Goal: Task Accomplishment & Management: Complete application form

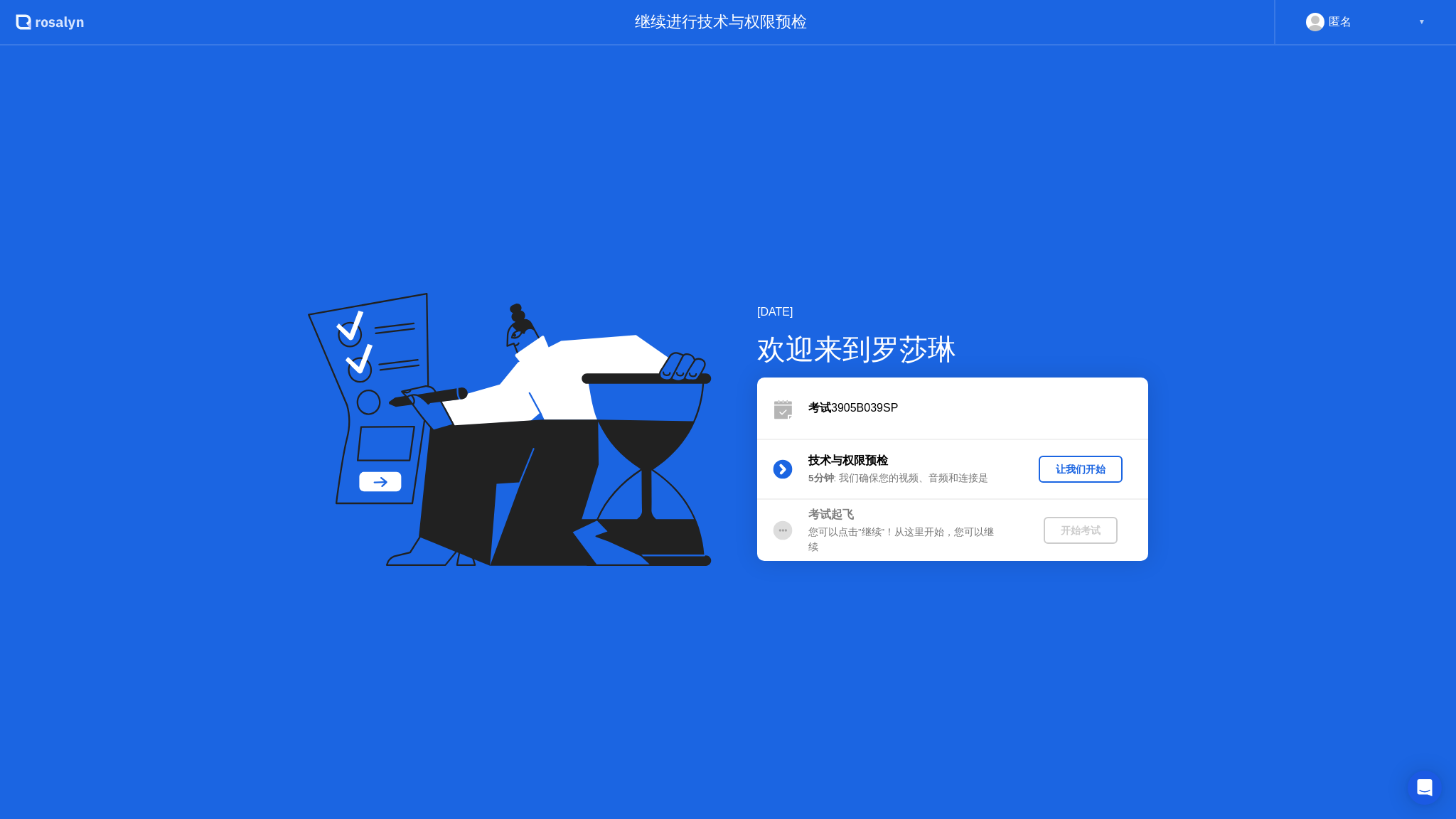
click at [1333, 20] on div "匿名" at bounding box center [1340, 22] width 23 height 18
click at [1377, 24] on div "匿名 ▼" at bounding box center [1366, 22] width 119 height 18
click at [1410, 25] on div "匿名 ▼" at bounding box center [1366, 22] width 119 height 18
click at [1073, 467] on div "让我们开始" at bounding box center [1080, 469] width 73 height 13
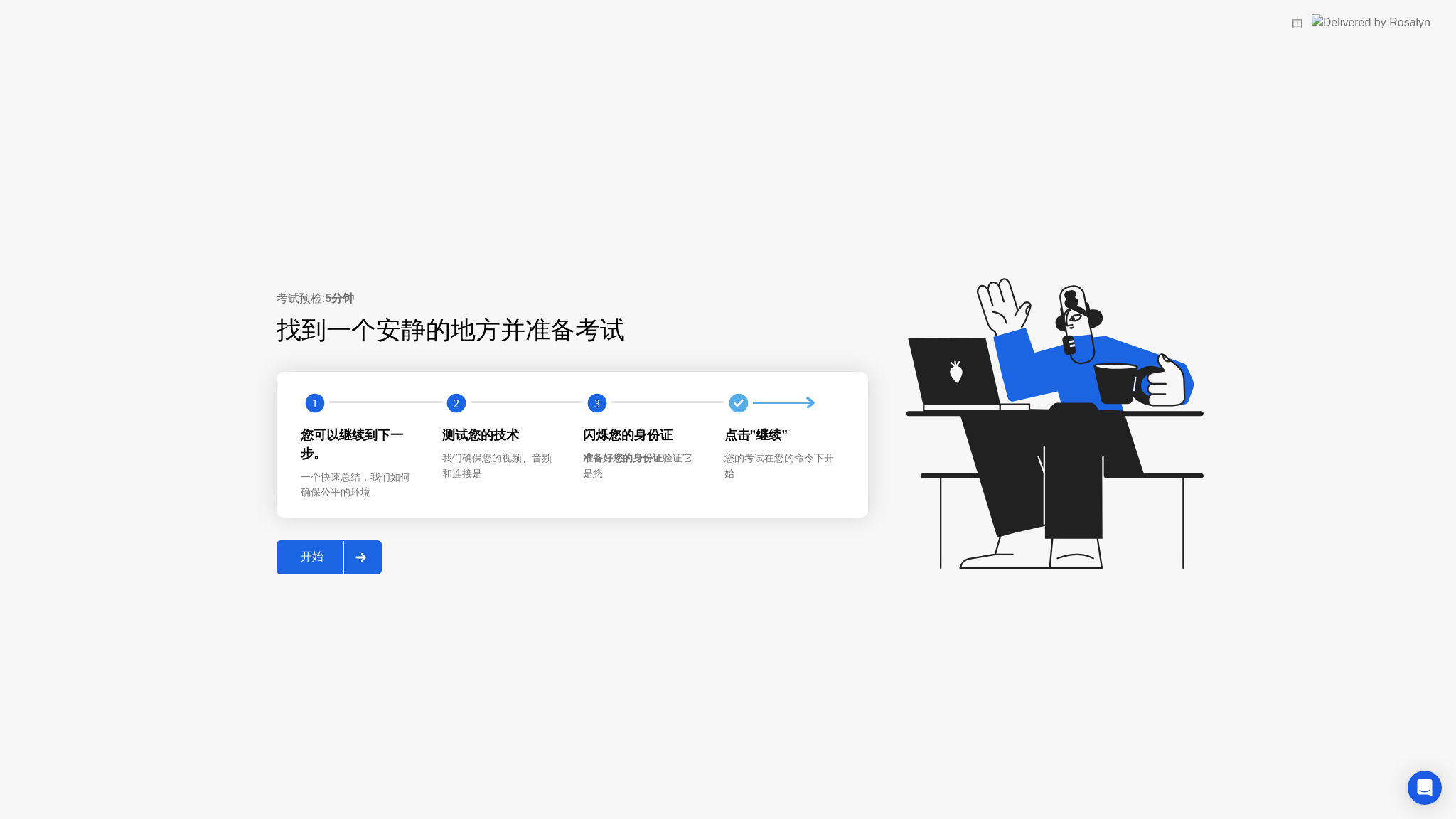
click at [320, 554] on div "开始" at bounding box center [312, 556] width 62 height 15
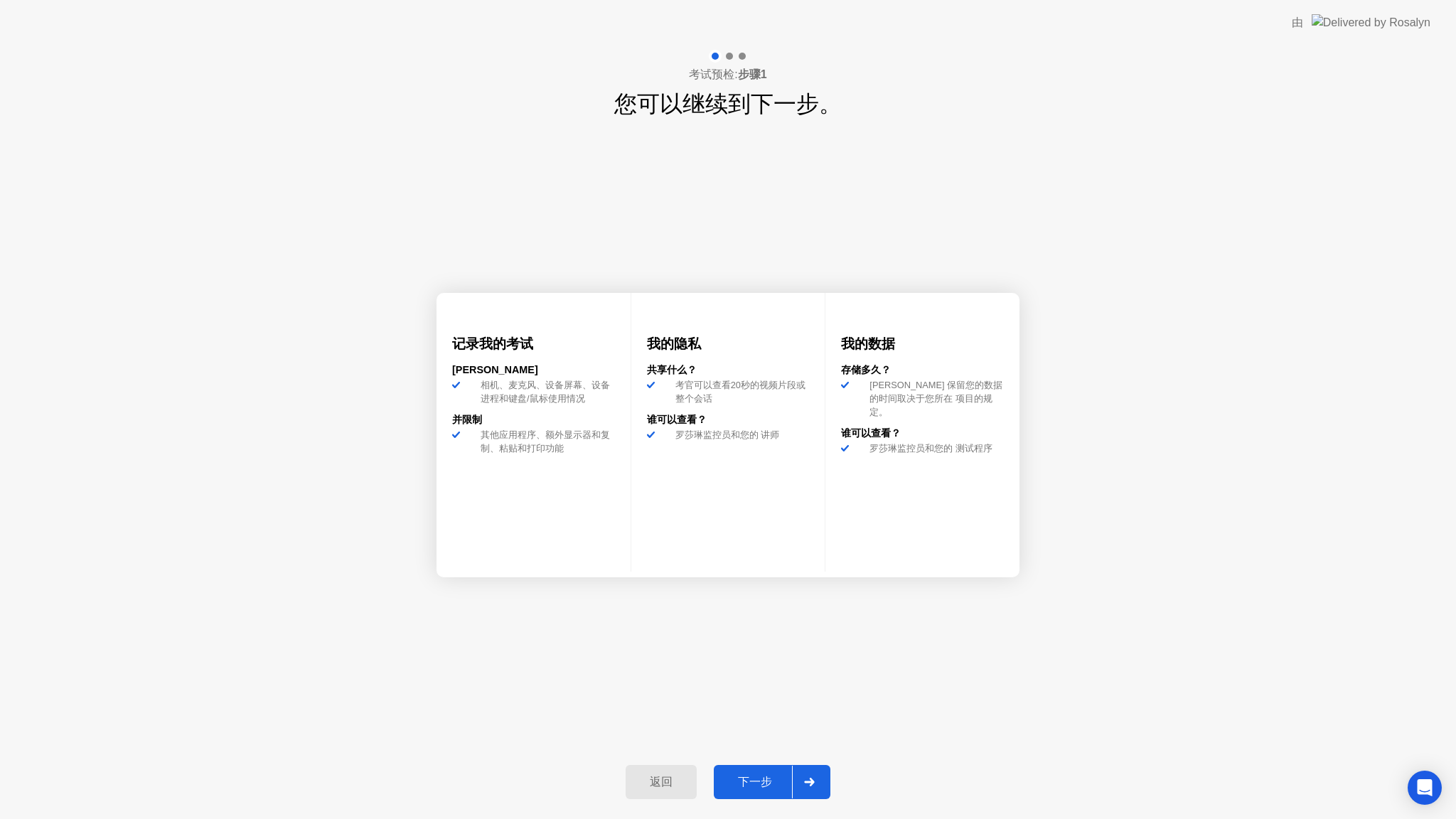
click at [763, 779] on div "下一步" at bounding box center [755, 781] width 74 height 15
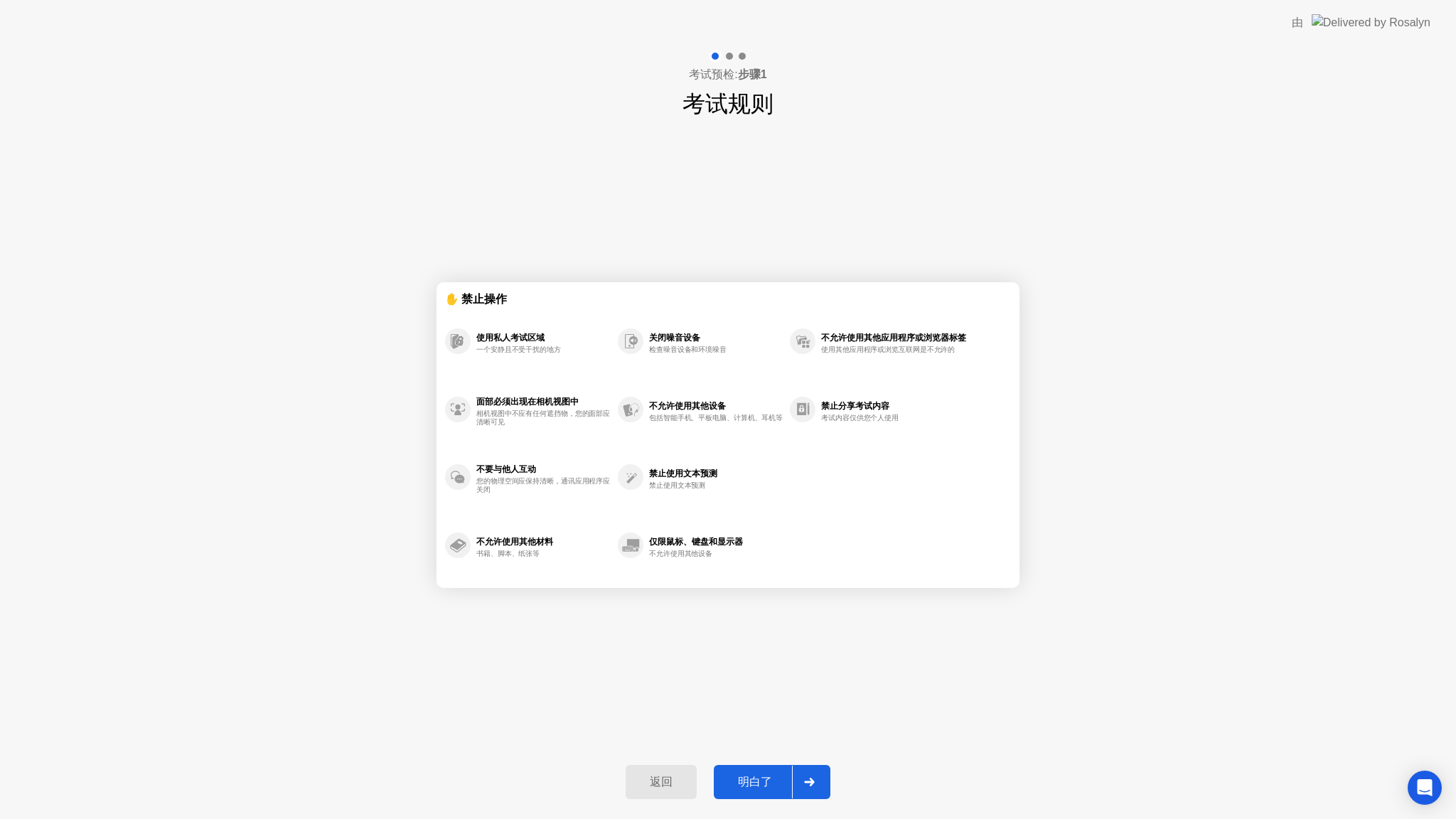
click at [755, 780] on div "明白了" at bounding box center [755, 781] width 74 height 15
select select "**********"
select select "*******"
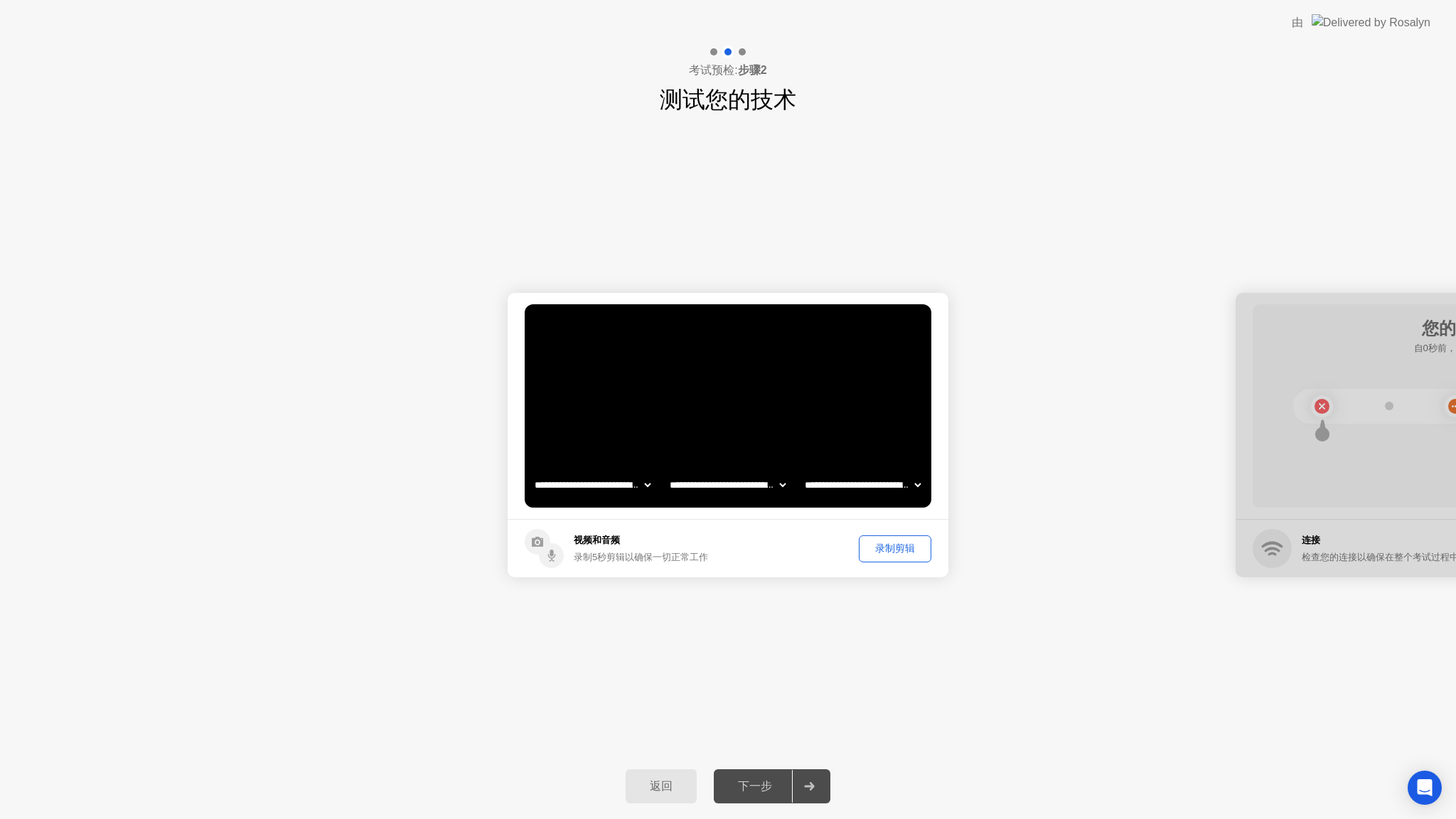
click at [880, 546] on div "录制剪辑" at bounding box center [895, 548] width 62 height 13
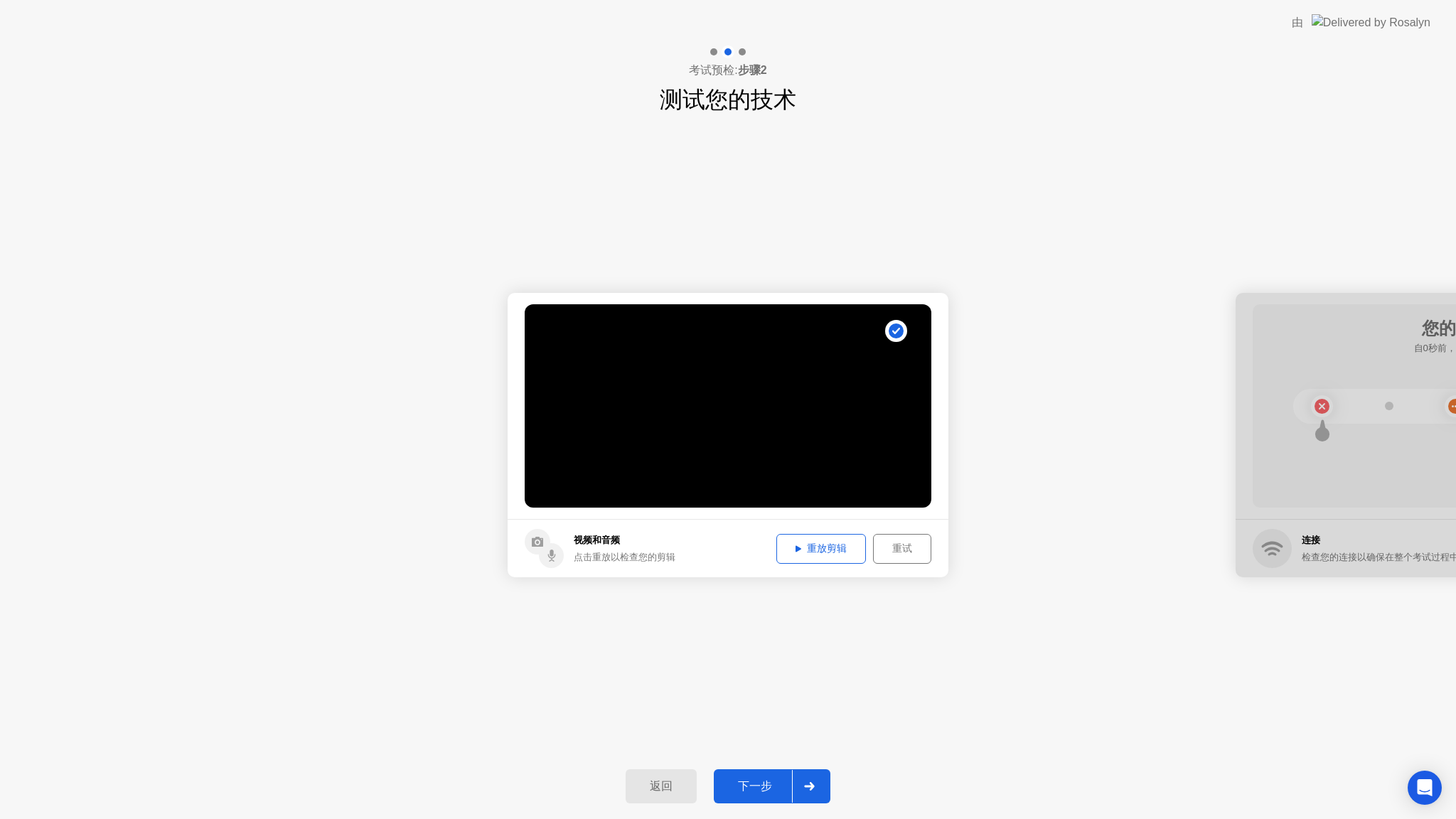
click at [823, 543] on div "重放剪辑" at bounding box center [821, 548] width 80 height 13
click at [848, 554] on div "重放剪辑" at bounding box center [821, 548] width 80 height 13
click at [768, 792] on div "下一步" at bounding box center [755, 786] width 74 height 15
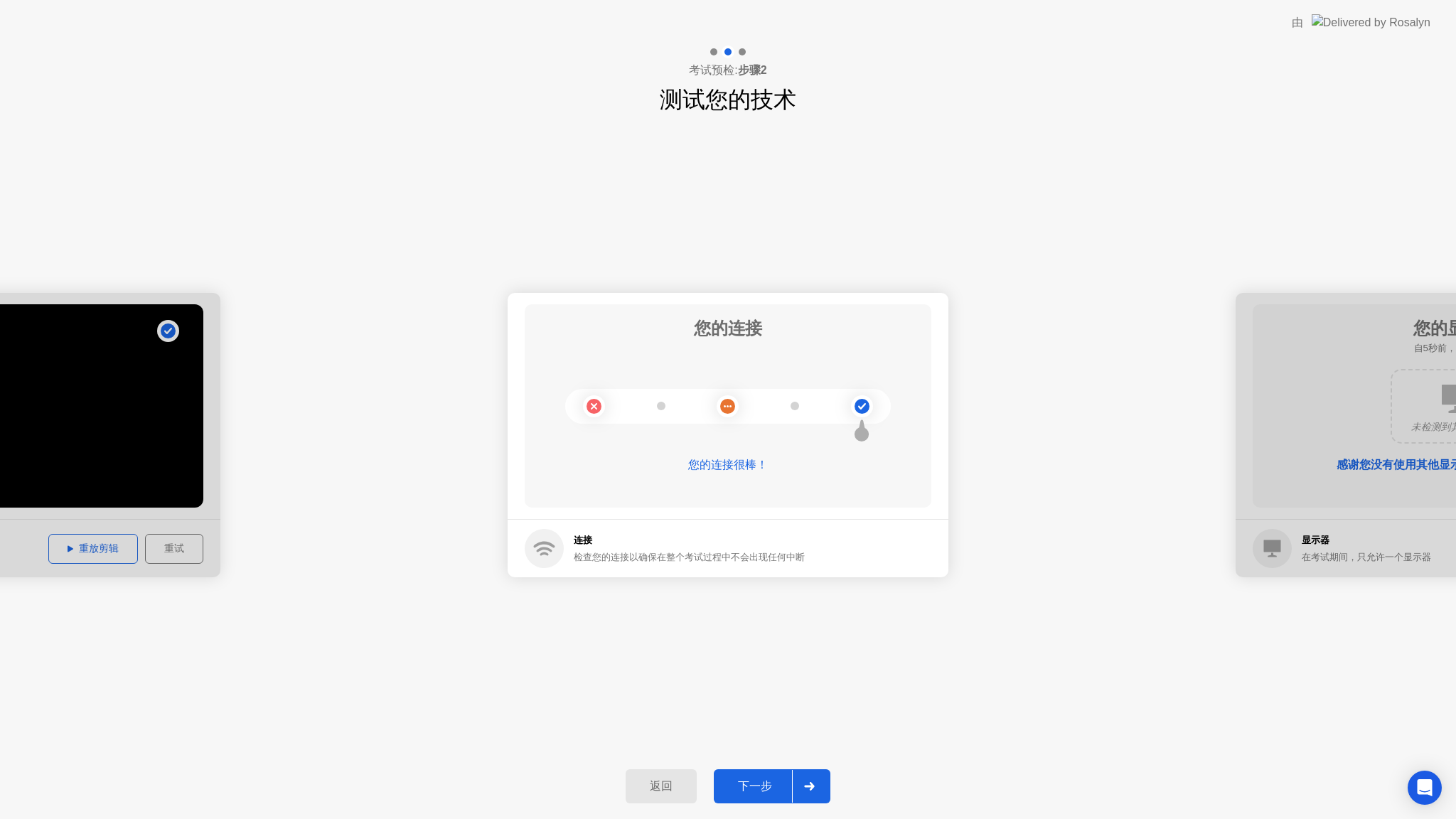
click at [758, 784] on div "下一步" at bounding box center [755, 786] width 74 height 15
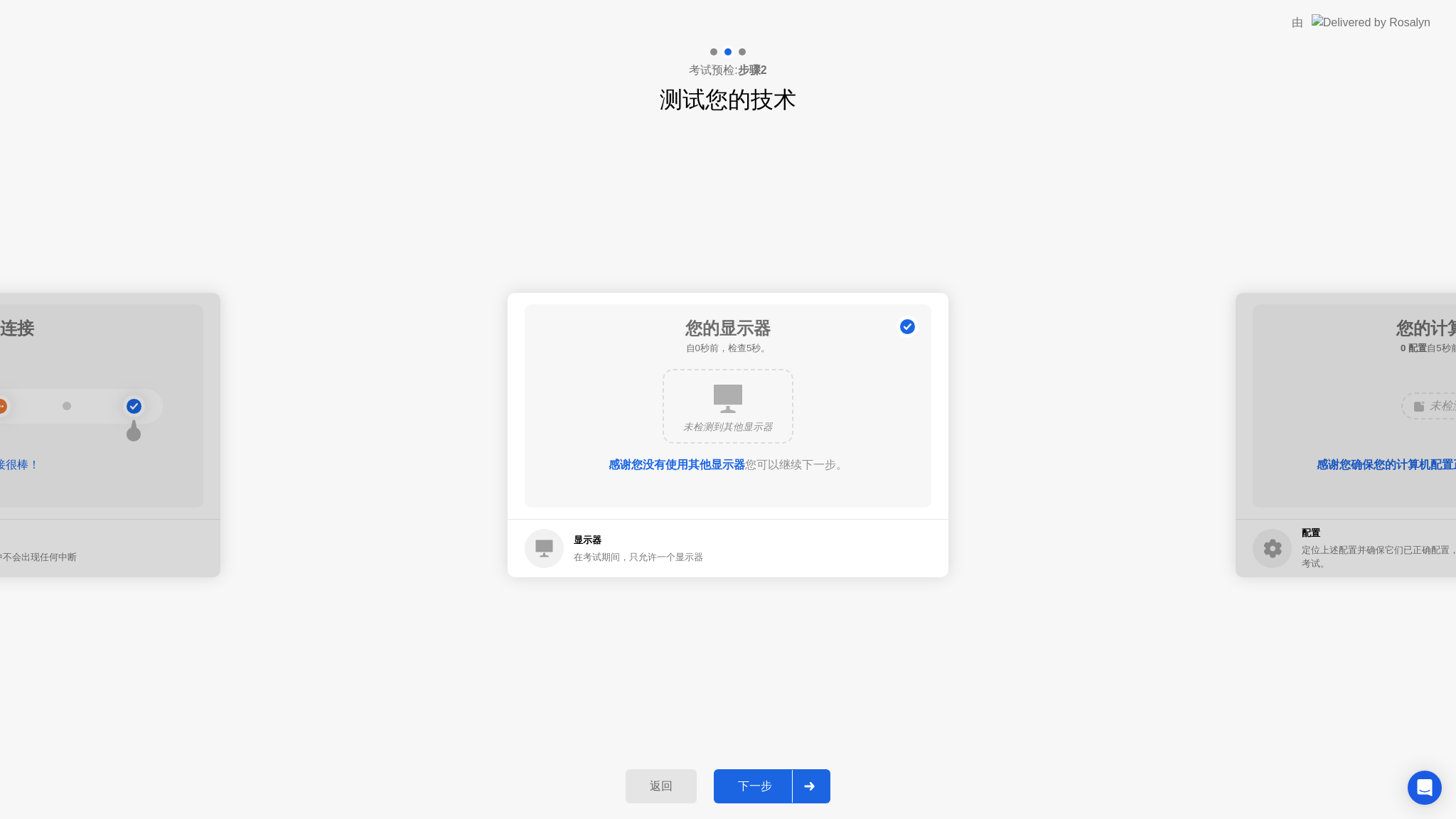
click at [758, 784] on div "下一步" at bounding box center [755, 786] width 74 height 15
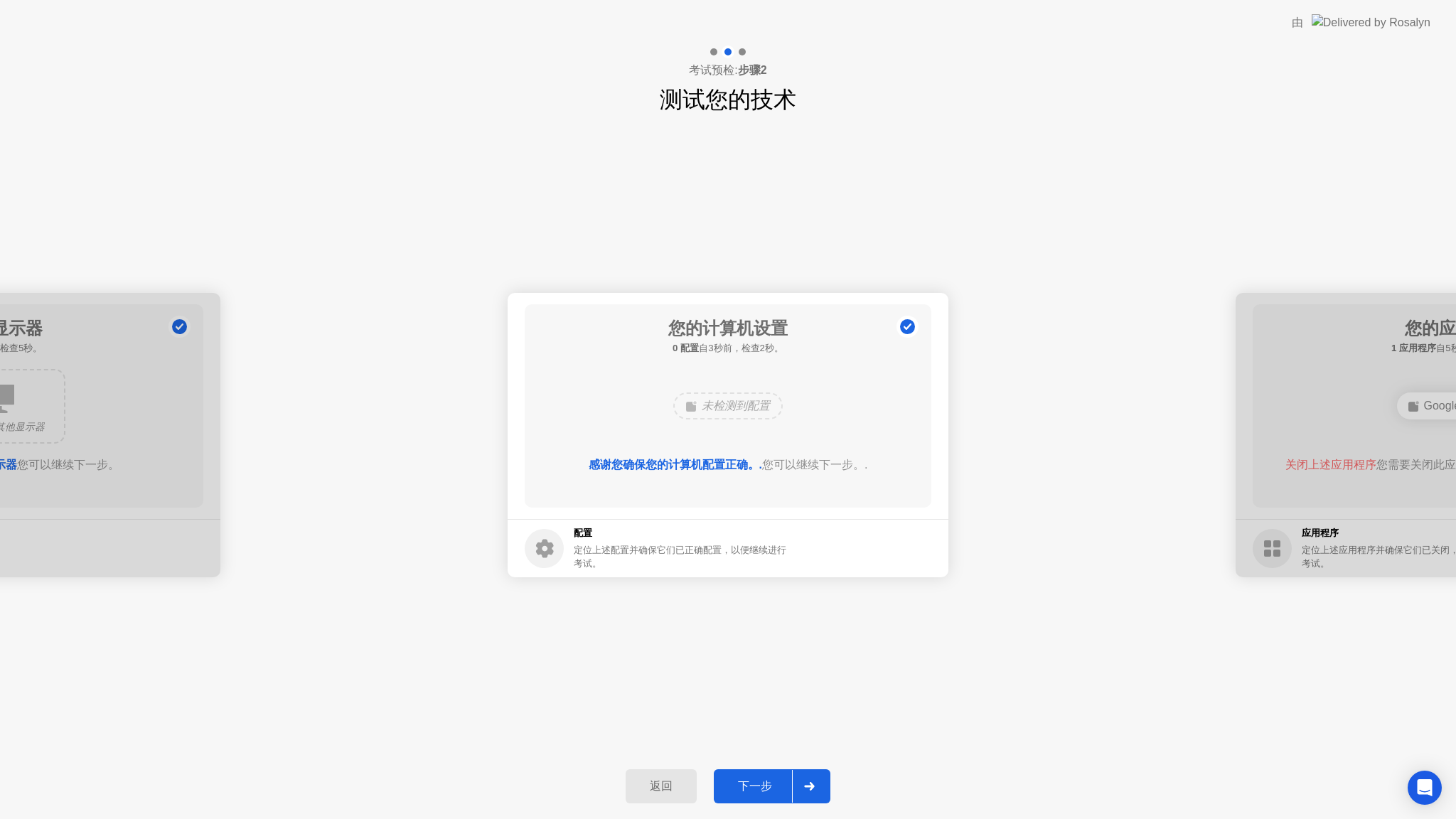
click at [758, 784] on div "下一步" at bounding box center [755, 786] width 74 height 15
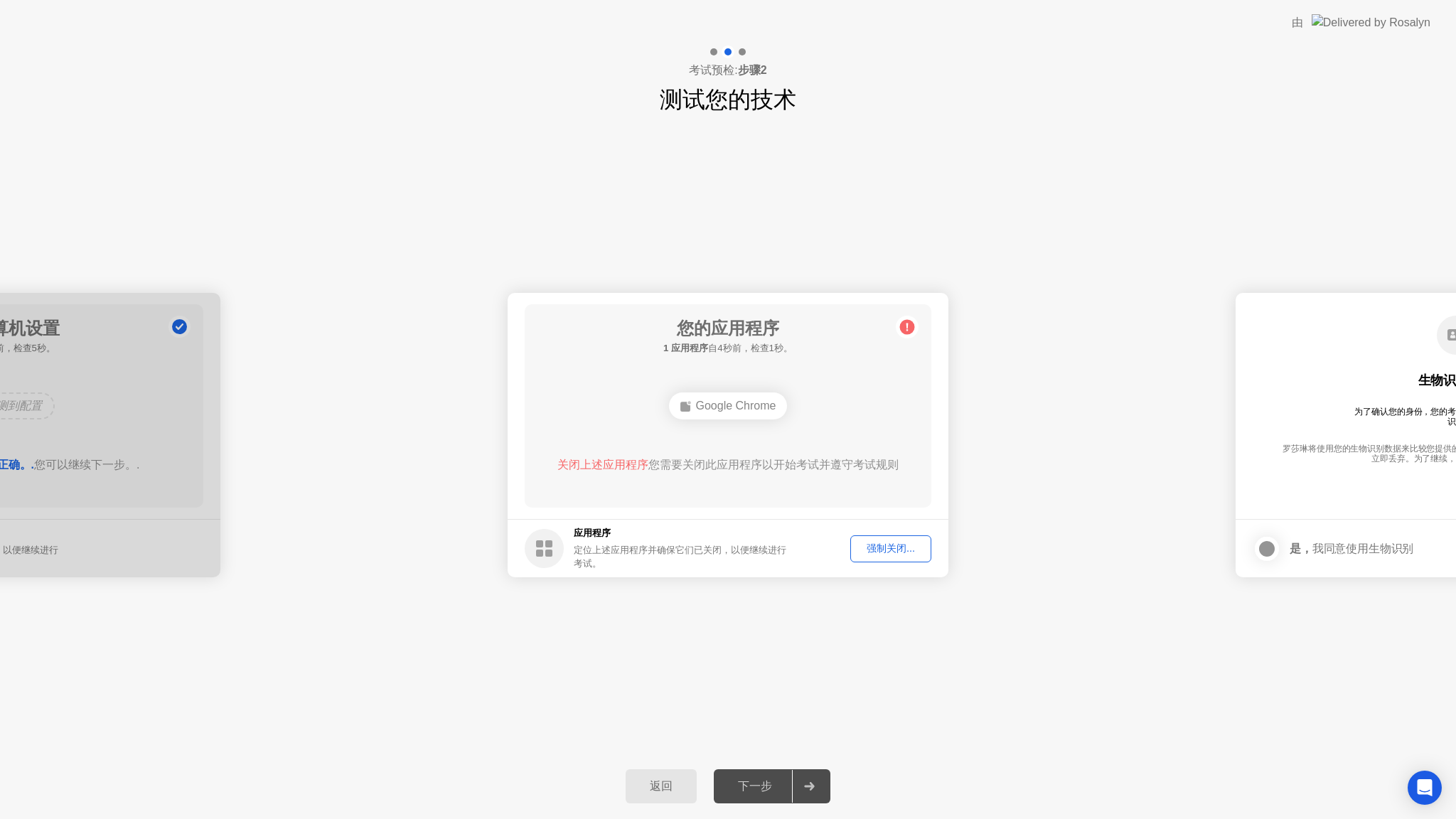
click at [876, 555] on div "强制关闭..." at bounding box center [890, 548] width 71 height 13
click at [773, 794] on div "下一步" at bounding box center [755, 786] width 74 height 15
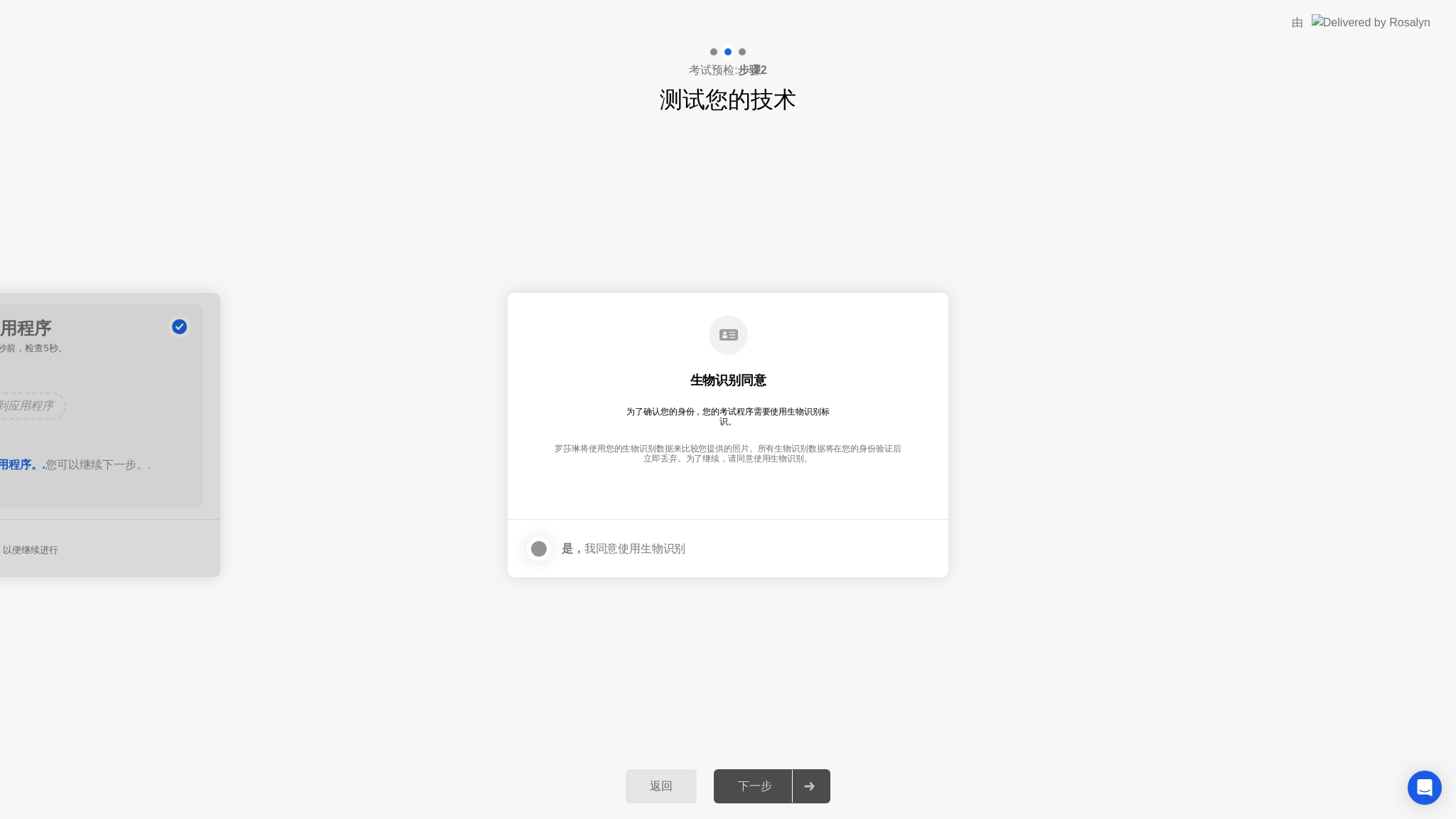
click at [541, 548] on div at bounding box center [538, 548] width 17 height 17
click at [748, 797] on button "下一步" at bounding box center [771, 786] width 116 height 34
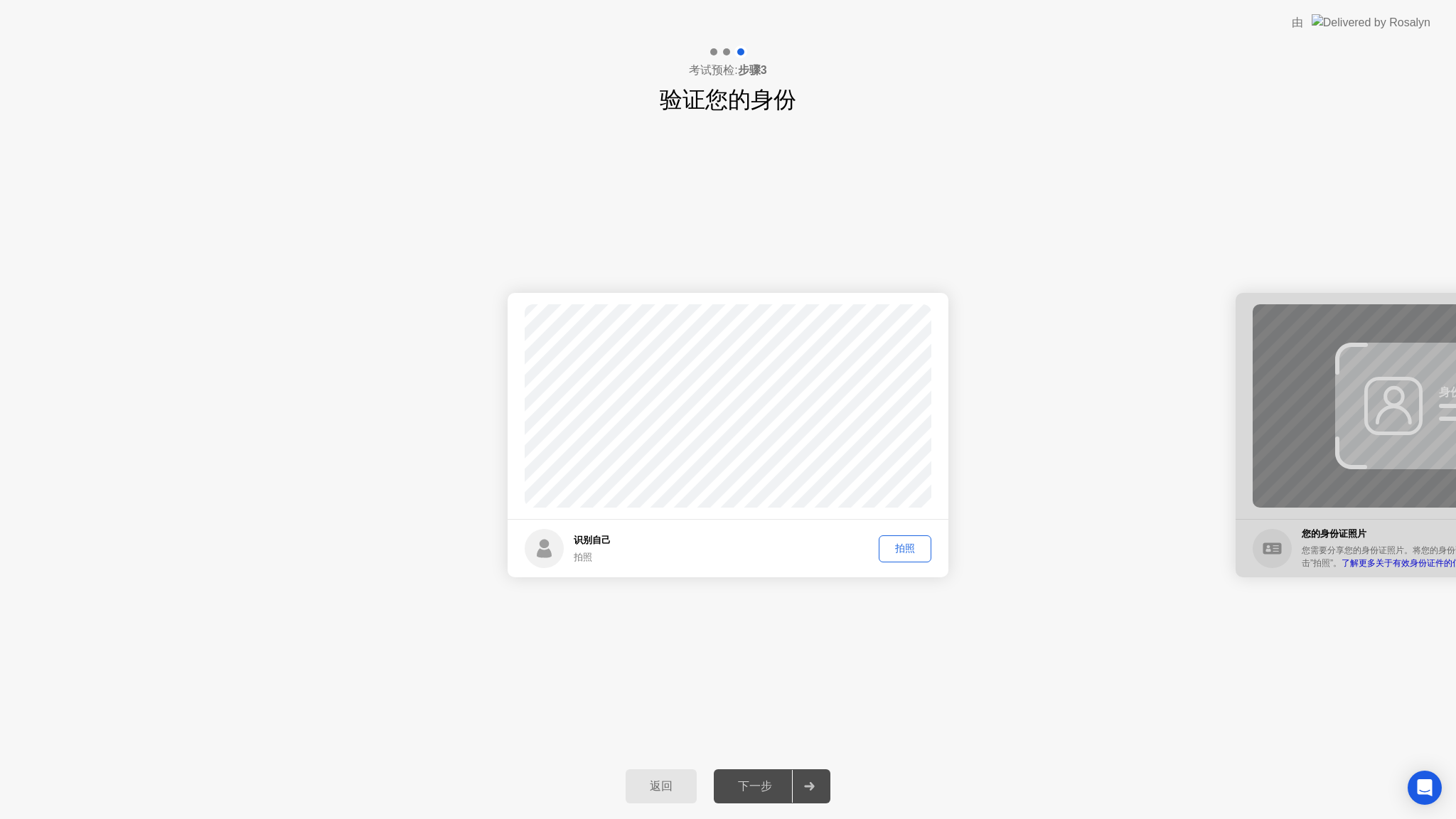
click at [904, 552] on div "拍照" at bounding box center [904, 548] width 43 height 13
click at [730, 790] on div "下一步" at bounding box center [755, 786] width 74 height 15
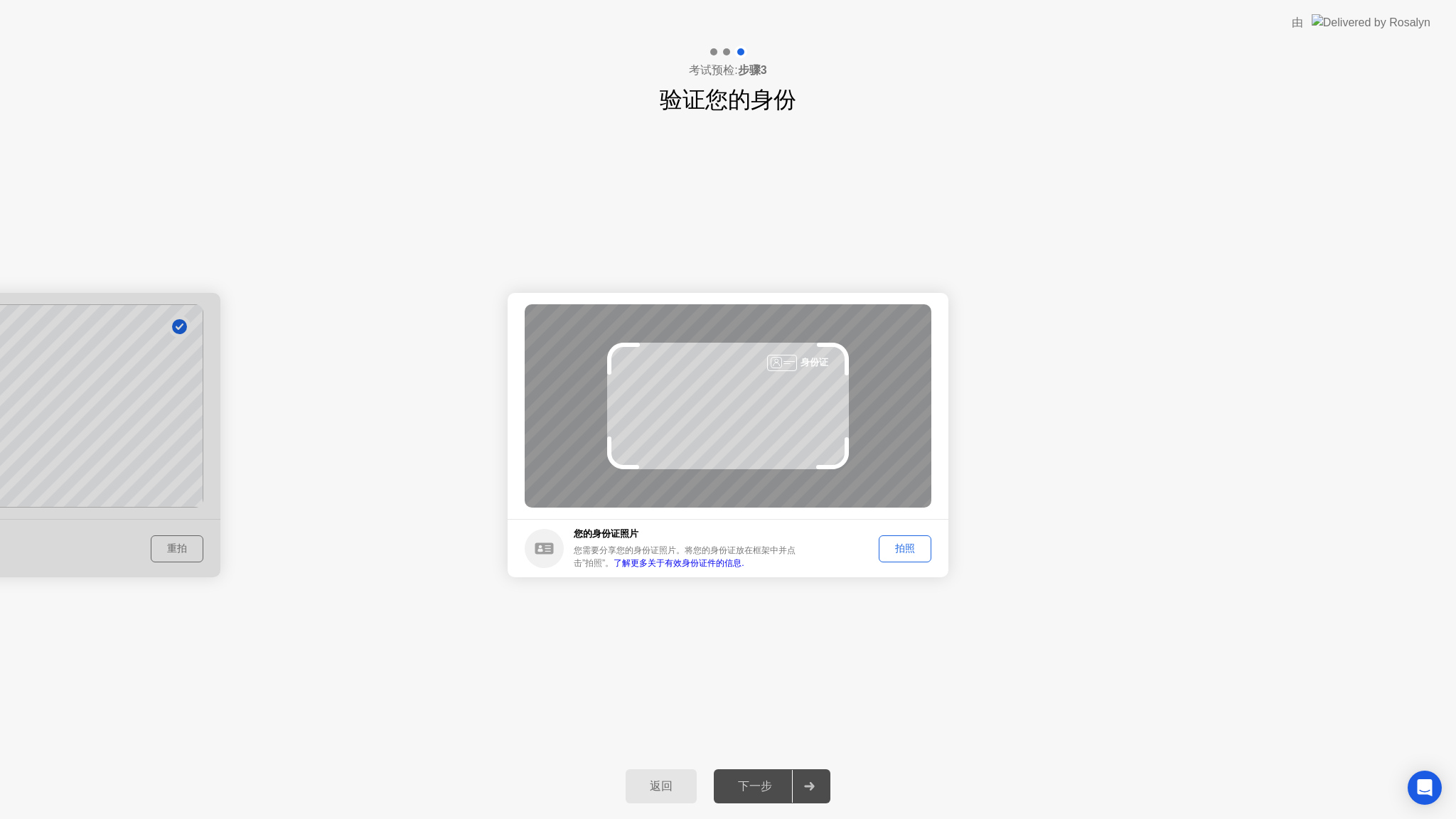
click at [911, 551] on div "拍照" at bounding box center [904, 548] width 43 height 13
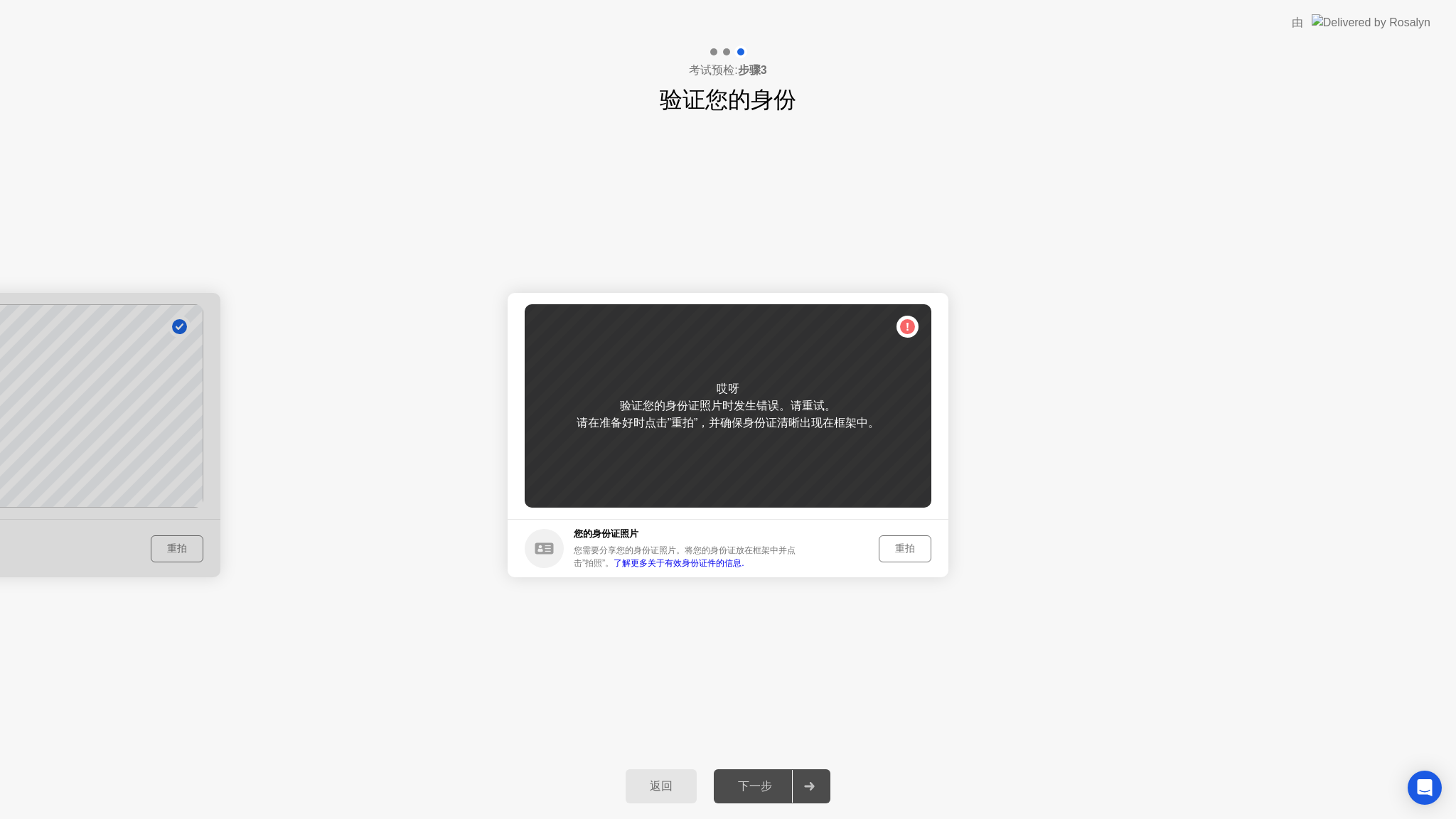
click at [908, 547] on div "重拍" at bounding box center [904, 548] width 43 height 13
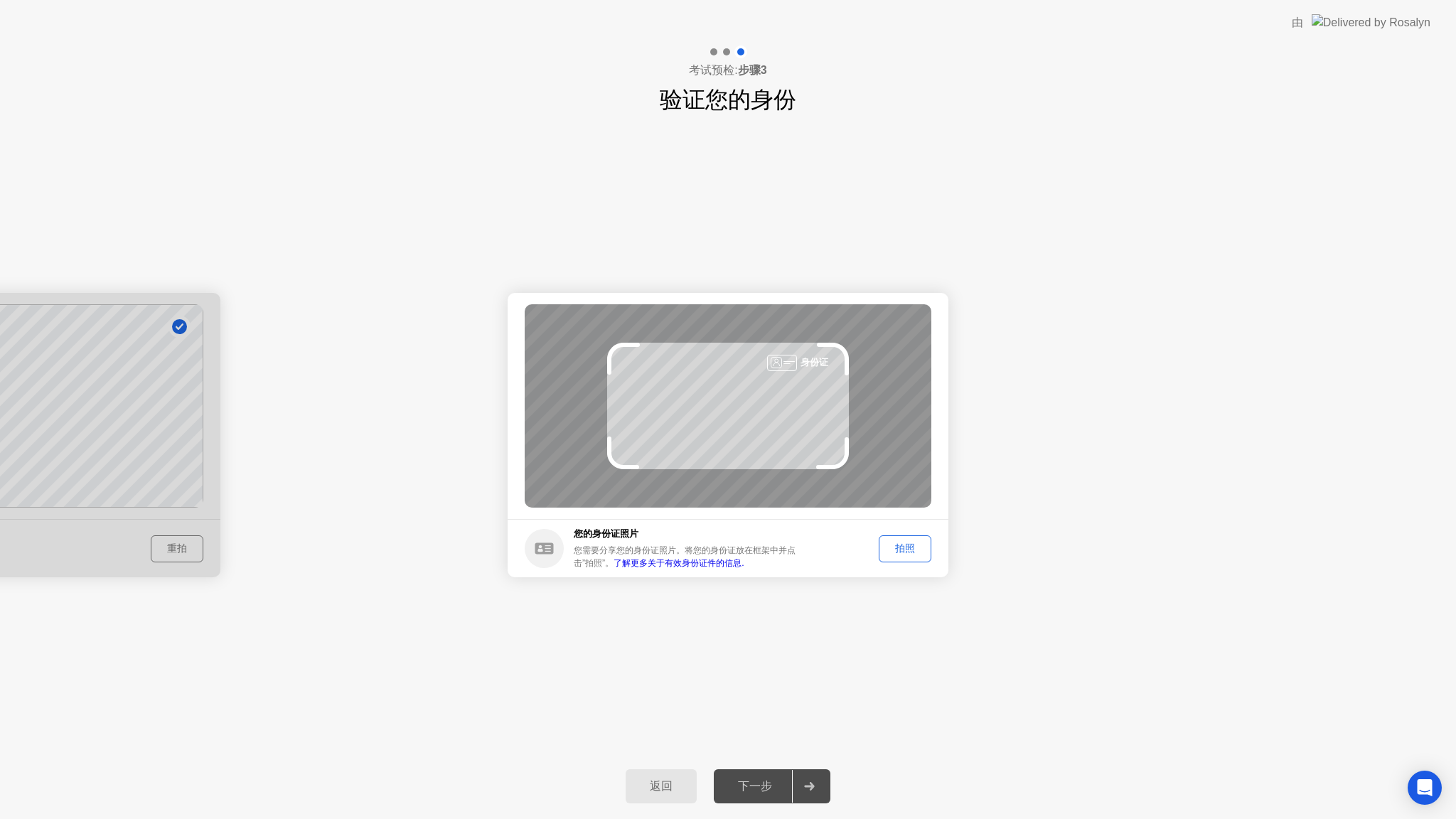
click at [915, 549] on div "拍照" at bounding box center [904, 548] width 43 height 13
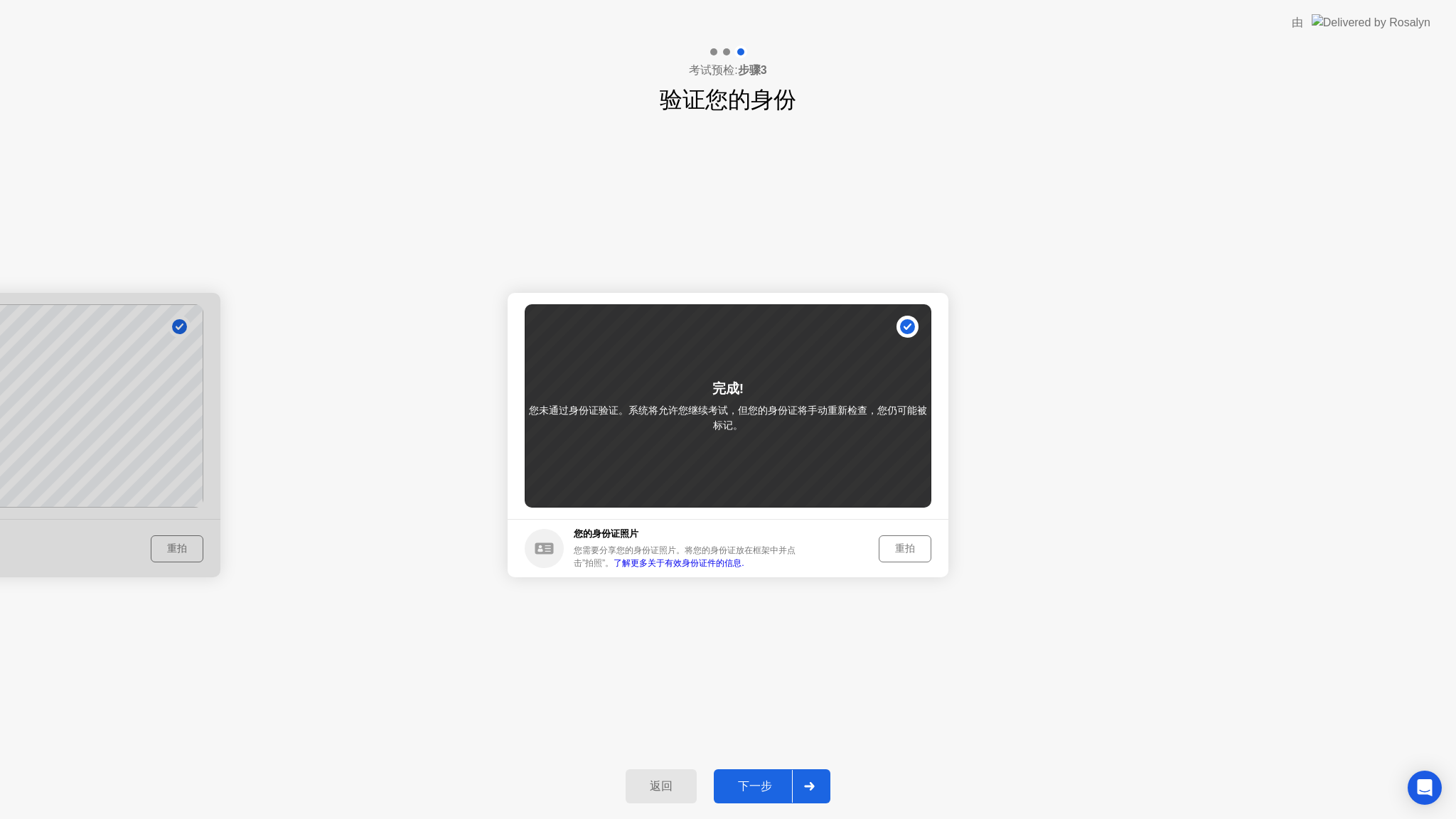
click at [763, 777] on button "下一步" at bounding box center [771, 786] width 116 height 34
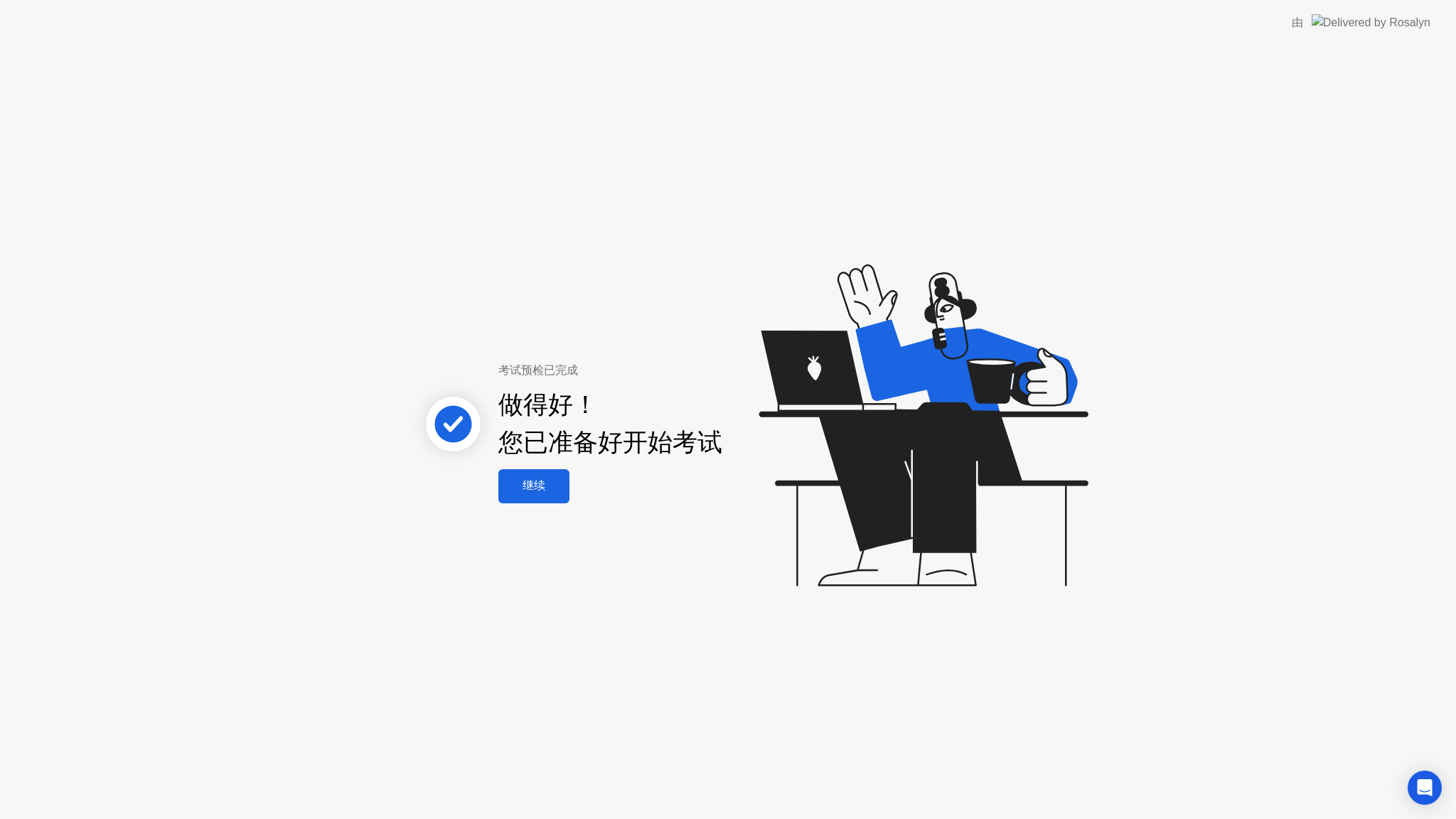
click at [517, 489] on div "继续" at bounding box center [533, 486] width 62 height 15
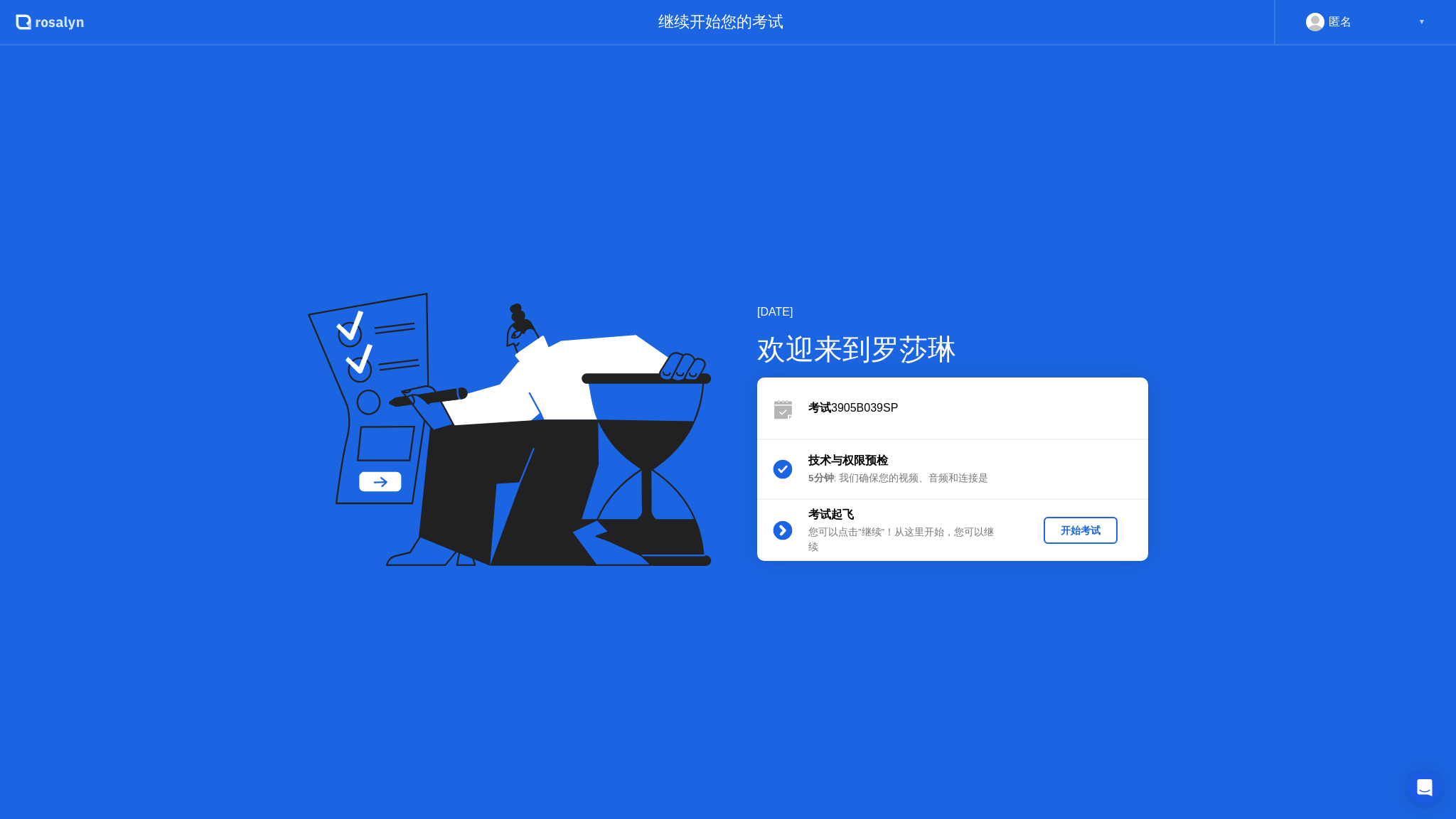
click at [1075, 531] on div "开始考试" at bounding box center [1080, 530] width 62 height 13
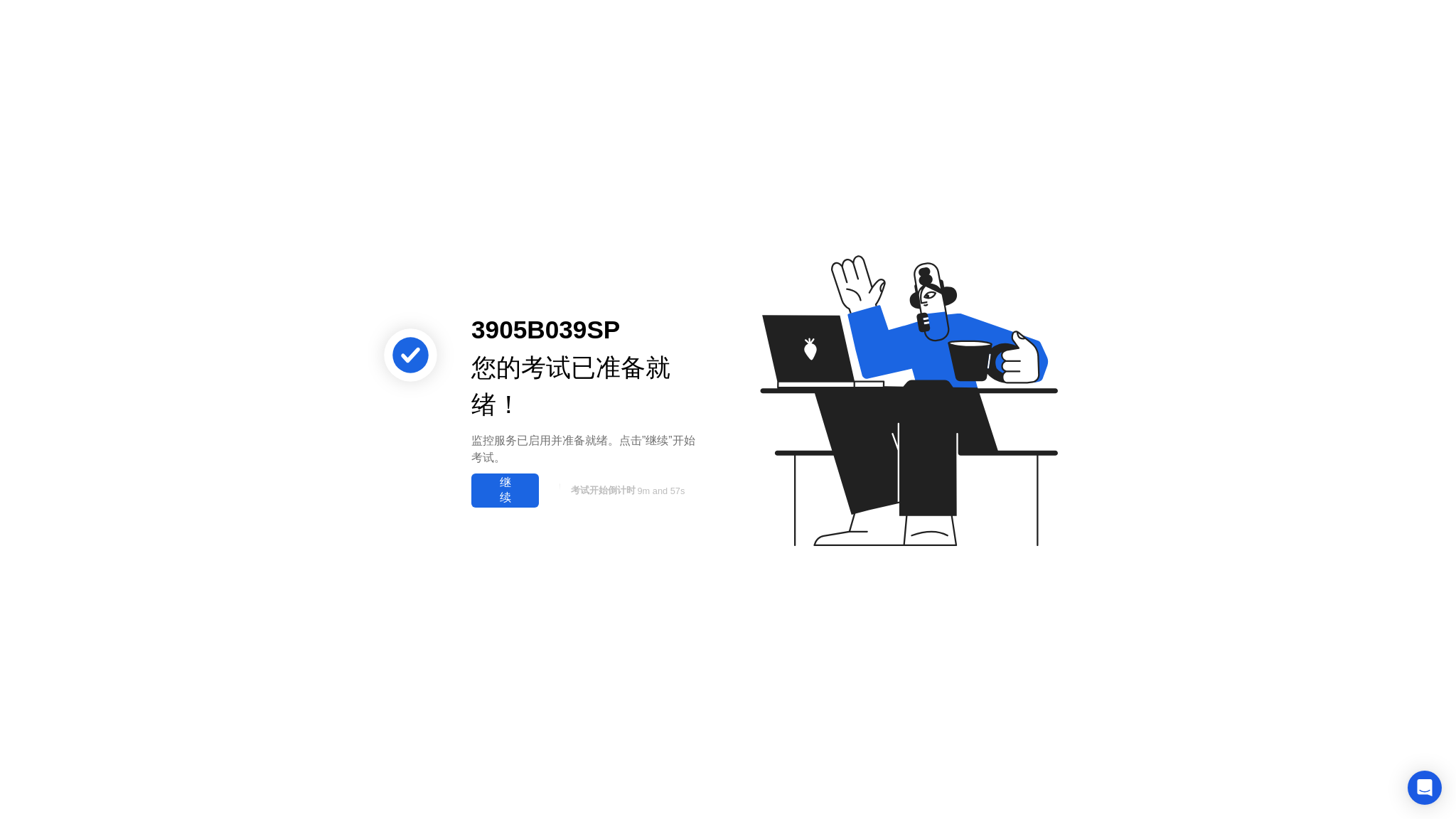
click at [513, 479] on div "继续" at bounding box center [504, 490] width 59 height 30
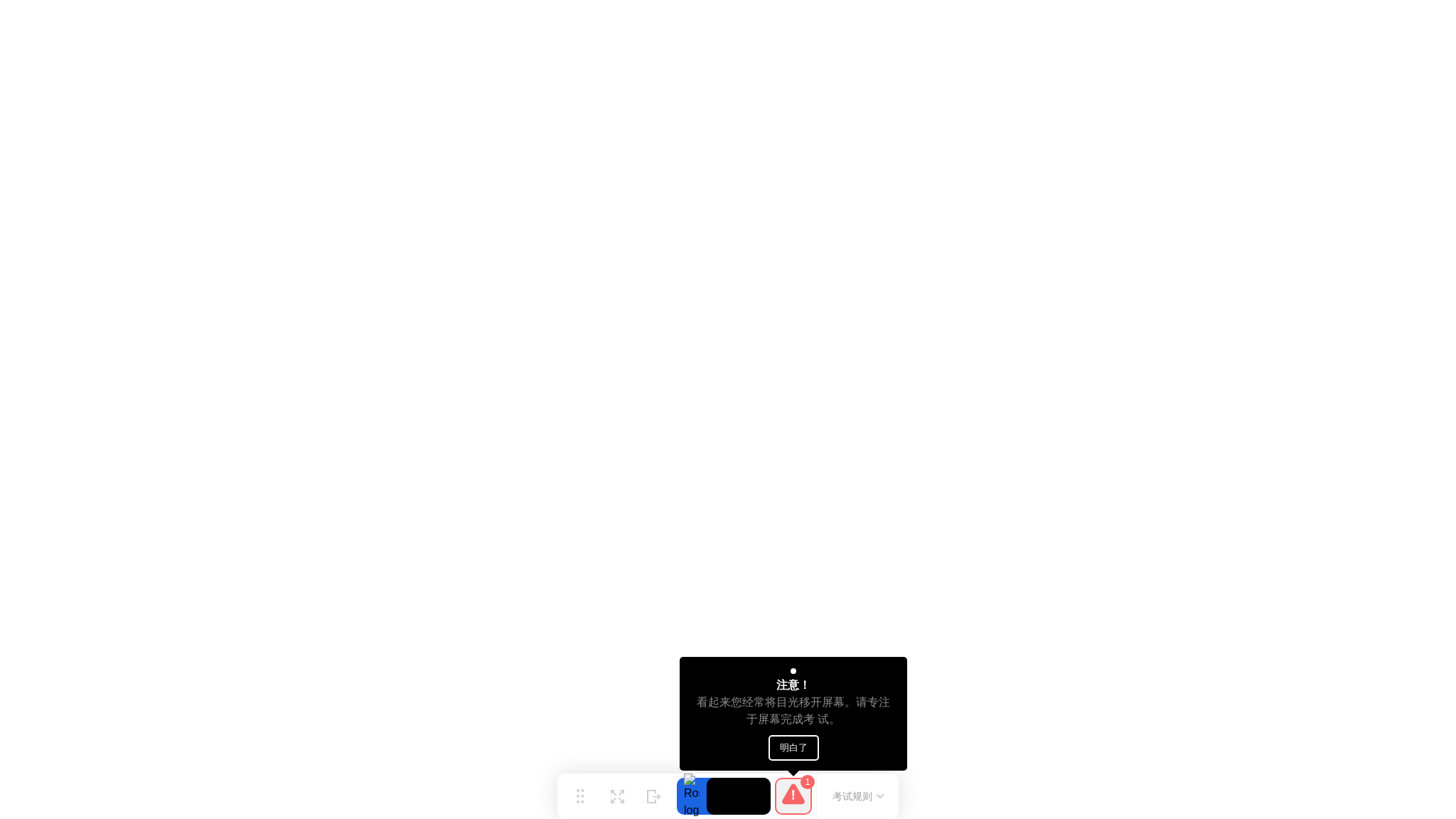
click at [796, 751] on button "明白了" at bounding box center [794, 747] width 51 height 25
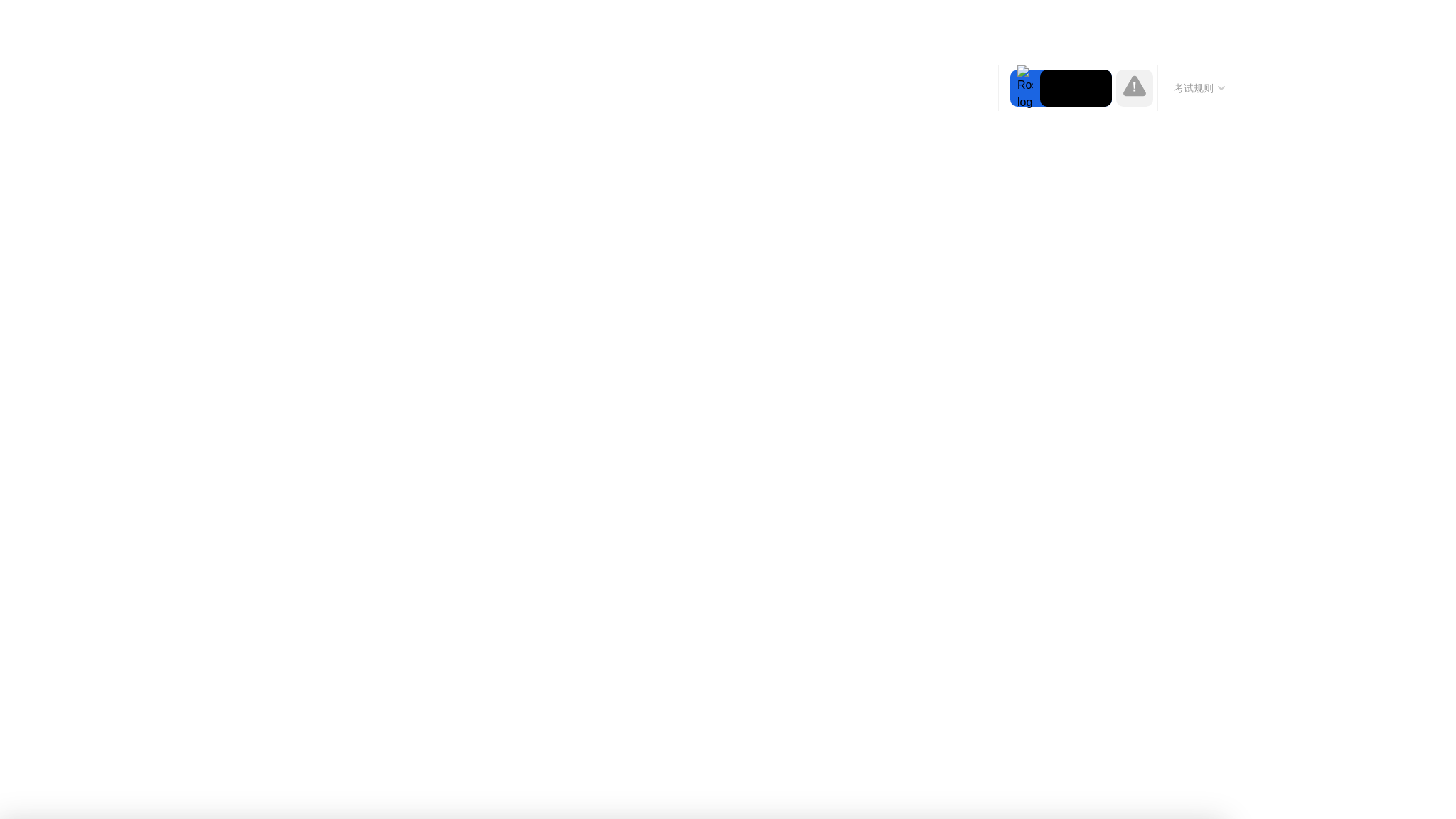
drag, startPoint x: 827, startPoint y: 469, endPoint x: 811, endPoint y: 472, distance: 16.3
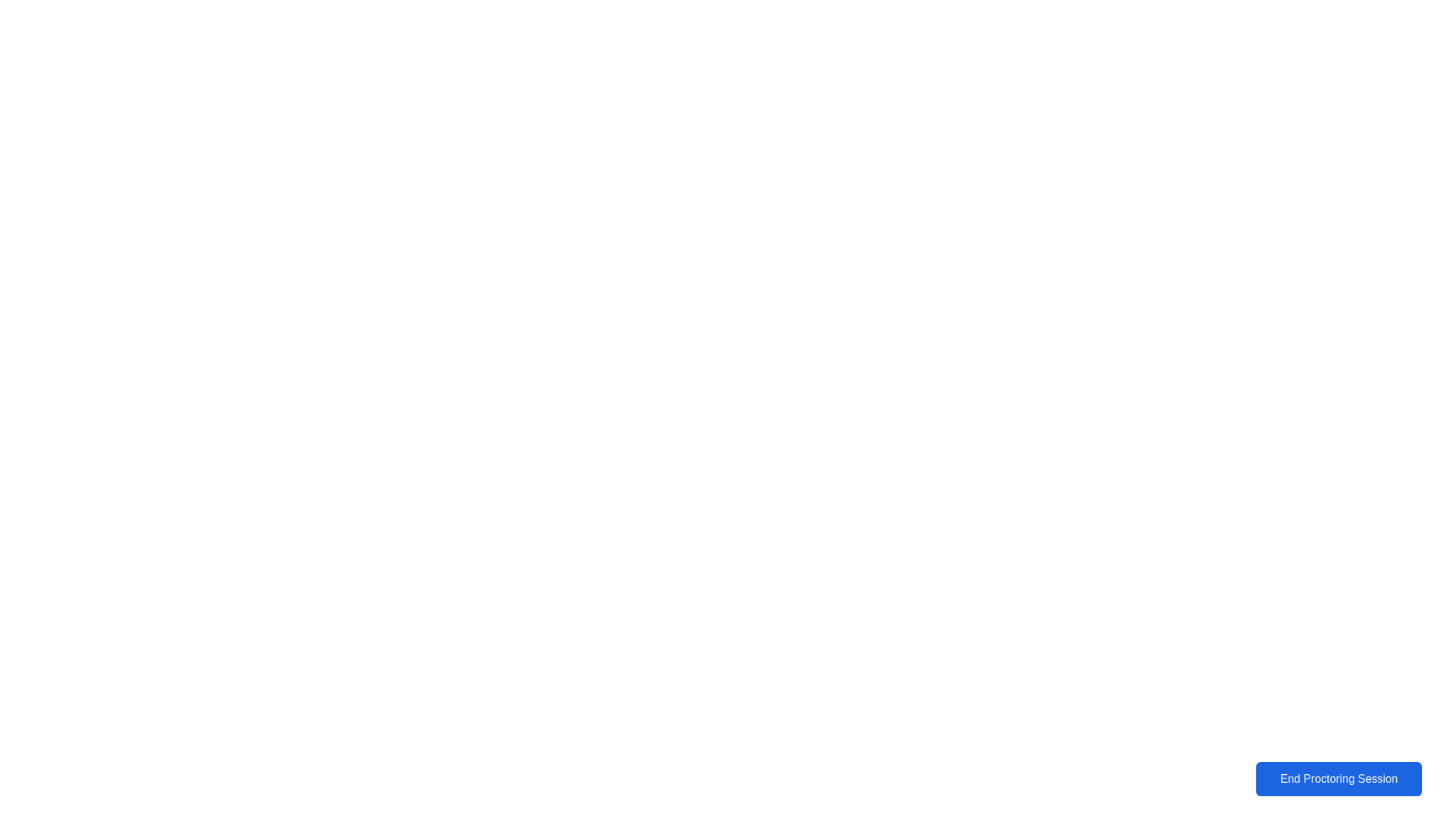
click at [1322, 775] on div "End Proctoring Session" at bounding box center [1339, 779] width 157 height 13
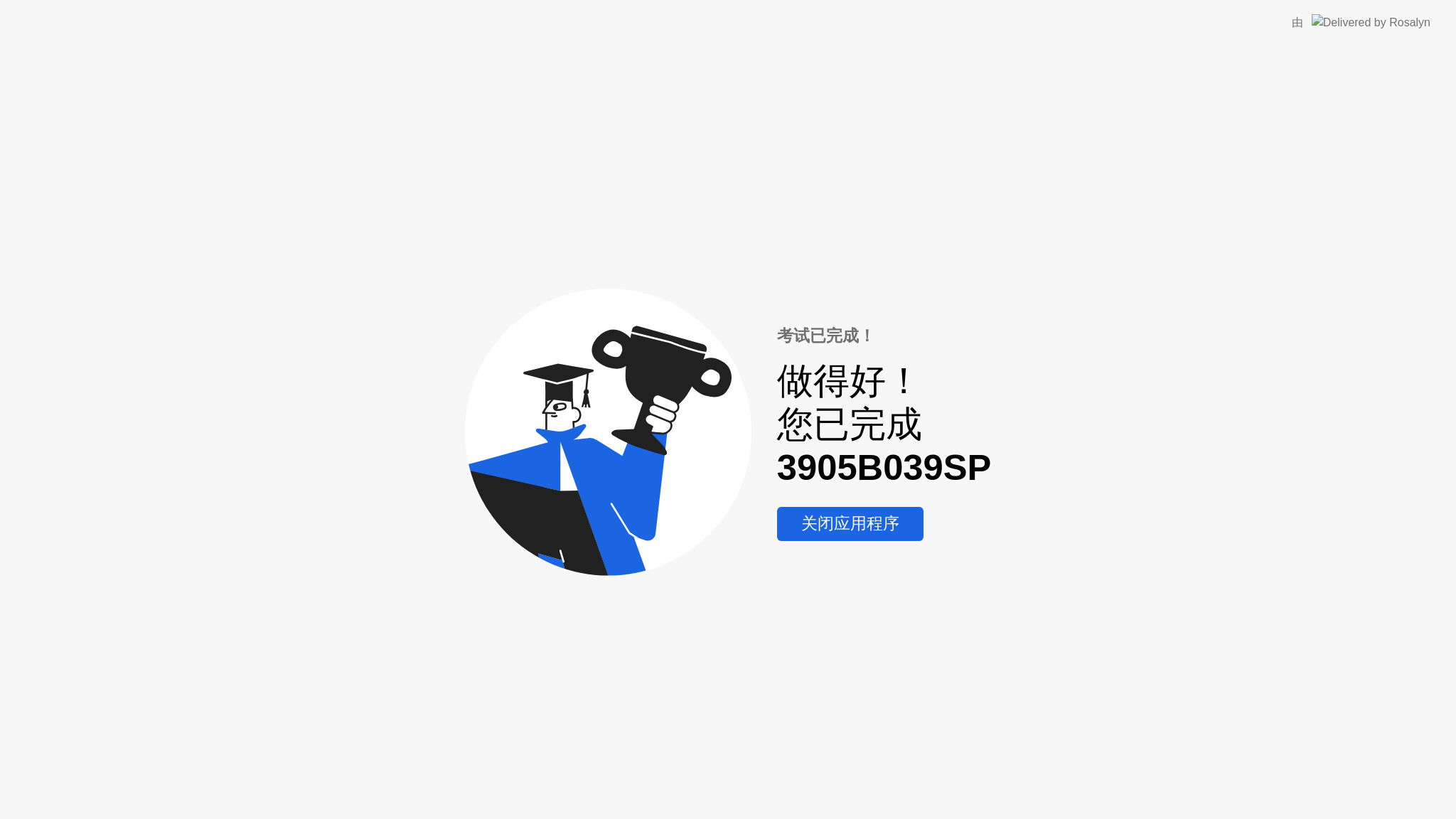
click at [846, 516] on div "关闭应用程序" at bounding box center [851, 523] width 138 height 22
